Goal: Information Seeking & Learning: Learn about a topic

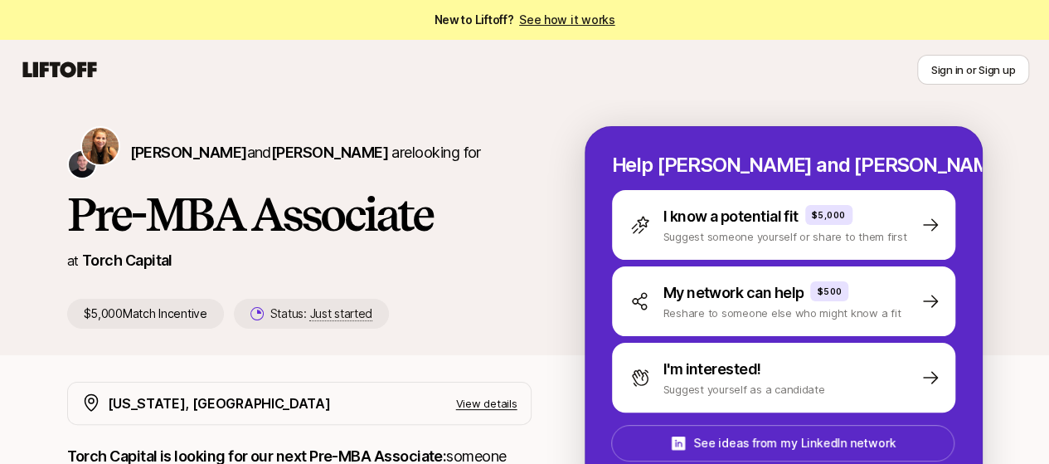
click at [456, 172] on div "Katie Reiner and Christopher Harper are looking for" at bounding box center [299, 152] width 464 height 53
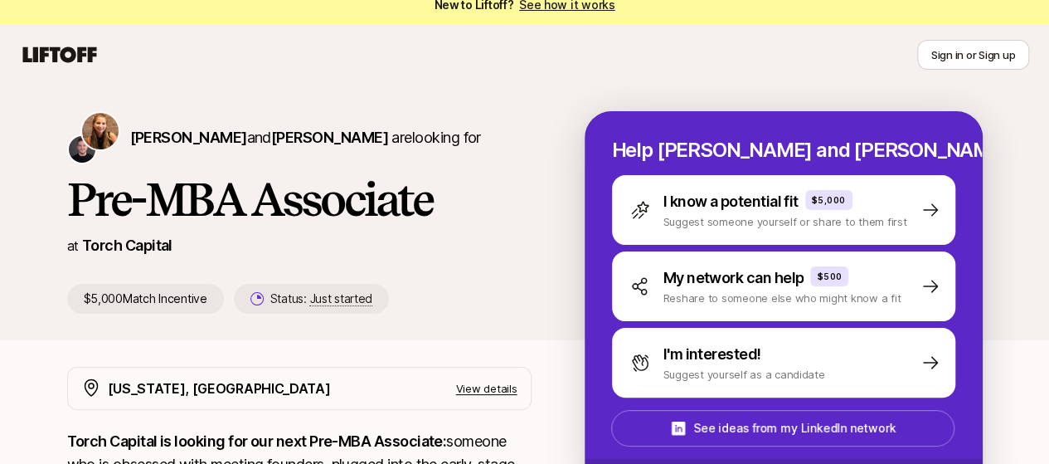
scroll to position [17, 0]
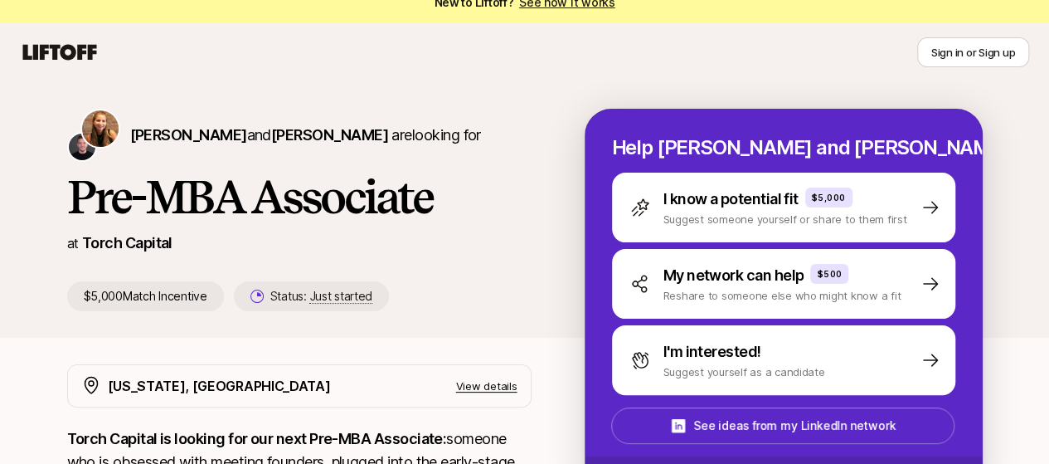
click at [160, 200] on h1 "Pre-MBA Associate" at bounding box center [299, 197] width 464 height 50
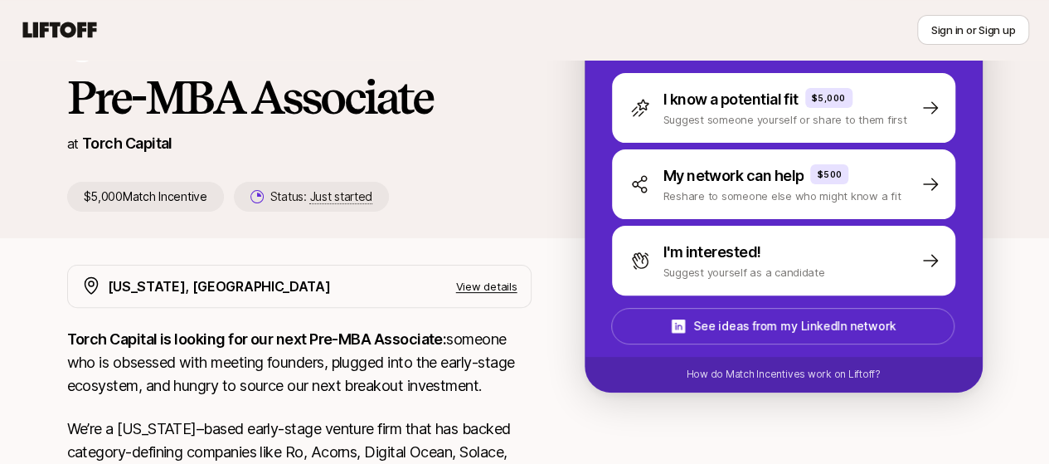
scroll to position [150, 0]
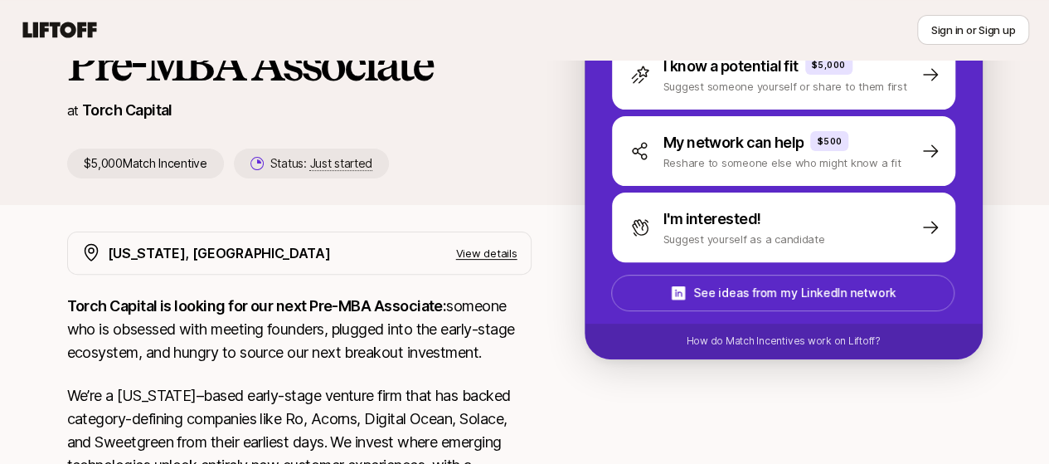
click at [352, 69] on h1 "Pre-MBA Associate" at bounding box center [299, 64] width 464 height 50
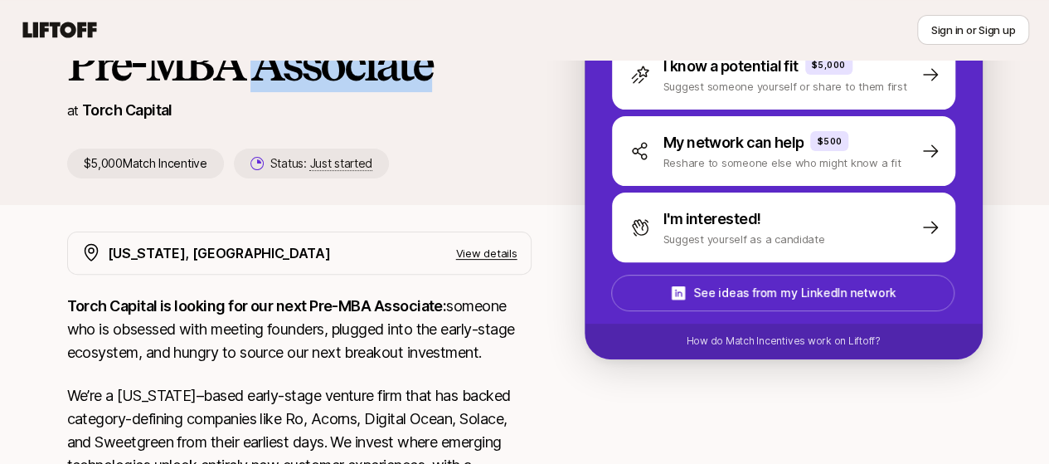
click at [352, 69] on h1 "Pre-MBA Associate" at bounding box center [299, 64] width 464 height 50
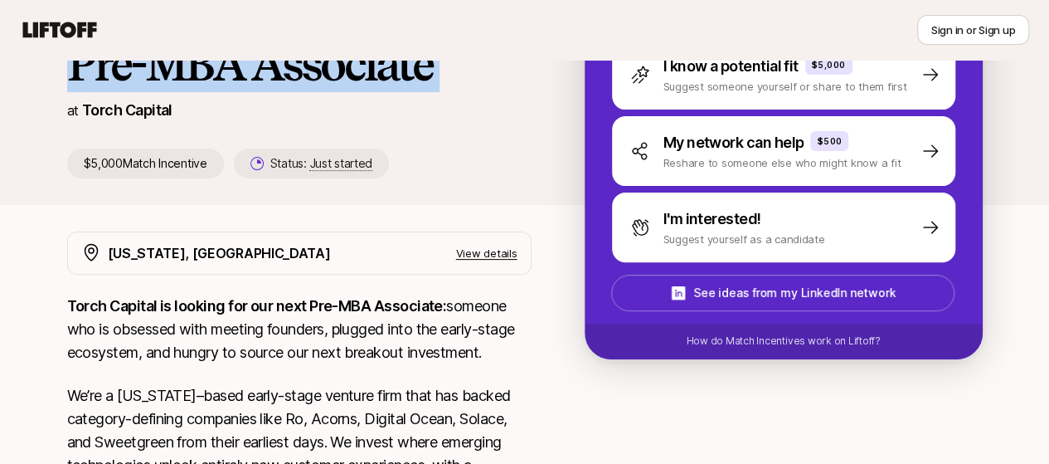
click at [352, 69] on h1 "Pre-MBA Associate" at bounding box center [299, 64] width 464 height 50
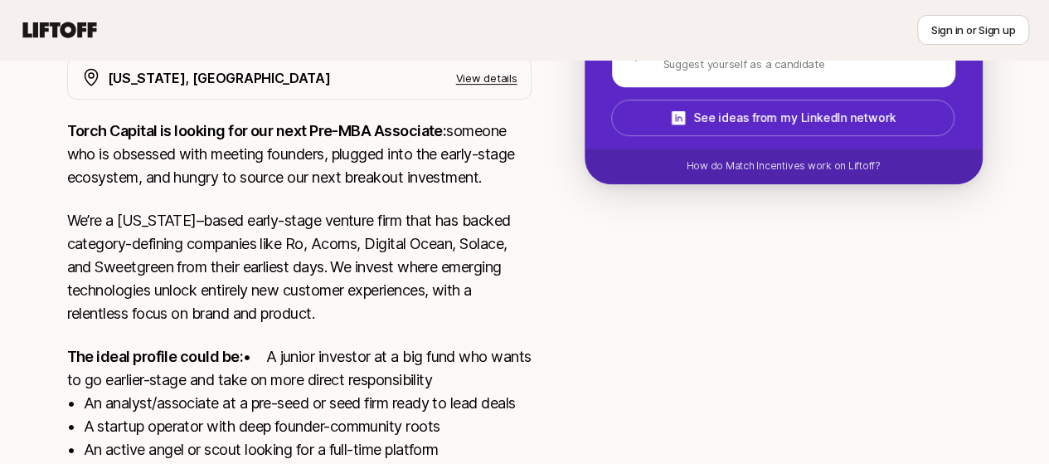
scroll to position [0, 0]
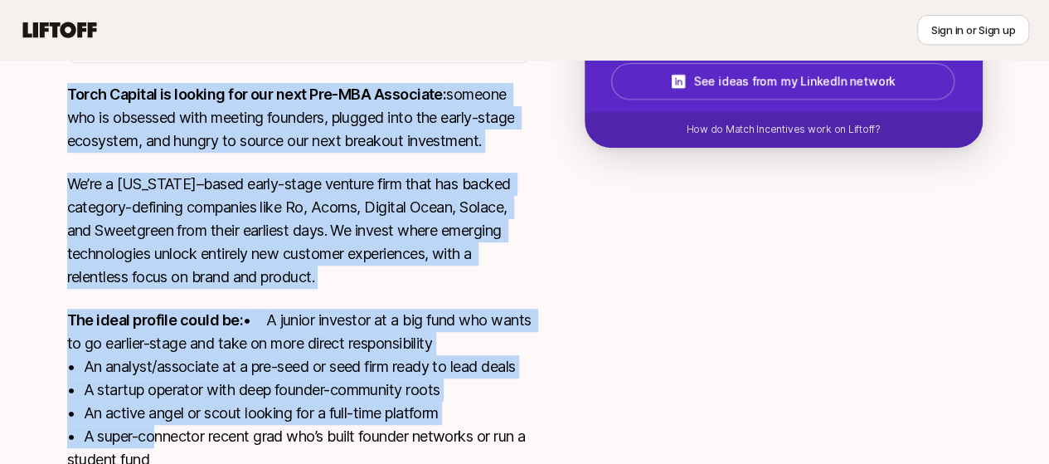
scroll to position [564, 0]
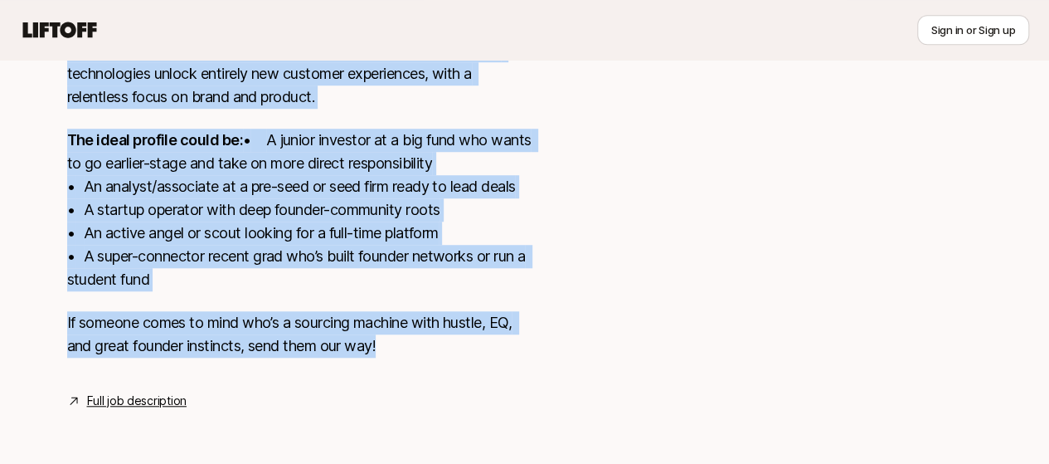
drag, startPoint x: 46, startPoint y: 306, endPoint x: 338, endPoint y: 369, distance: 298.6
click at [338, 369] on div "[US_STATE], [GEOGRAPHIC_DATA] View details Torch Capital is looking for our nex…" at bounding box center [524, 125] width 955 height 571
click at [137, 396] on link "Full job description" at bounding box center [137, 401] width 100 height 20
